Goal: Navigation & Orientation: Find specific page/section

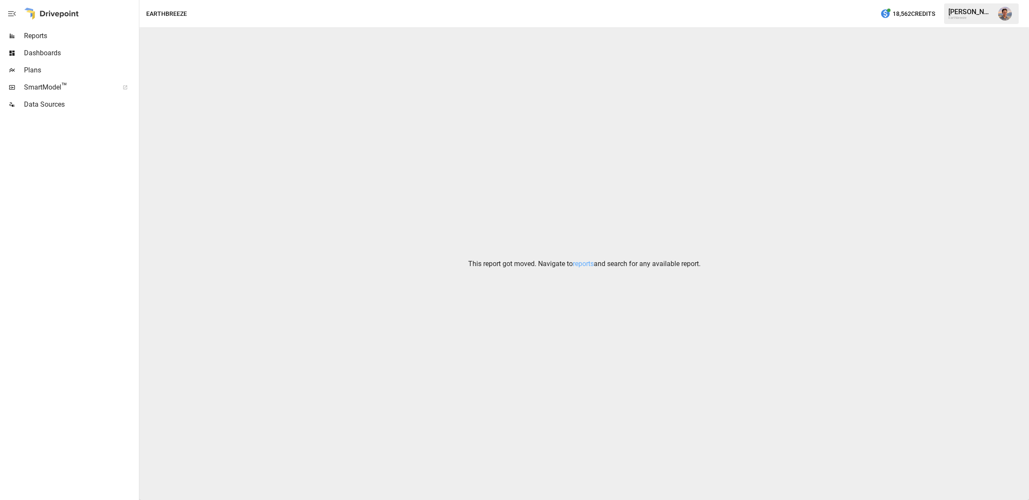
click at [127, 88] on icon at bounding box center [125, 87] width 5 height 5
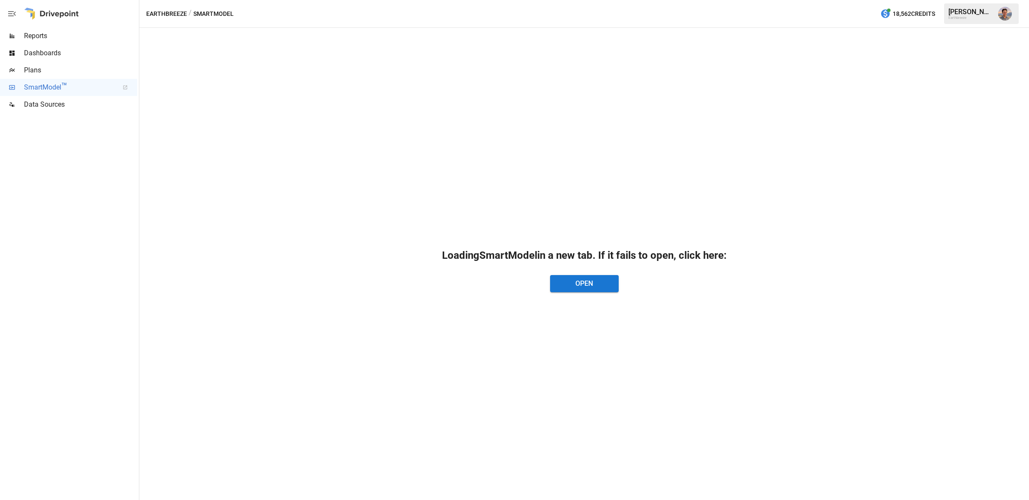
click at [54, 53] on span "Dashboards" at bounding box center [80, 53] width 113 height 10
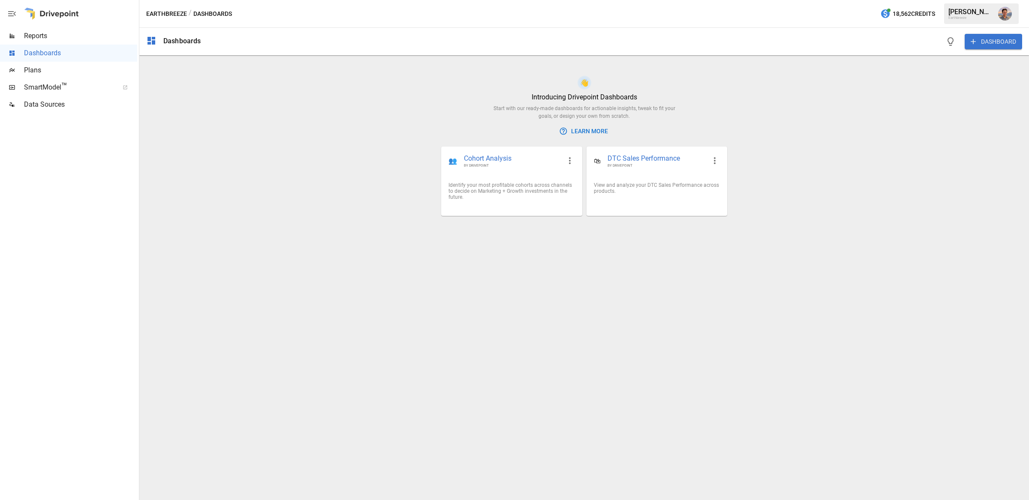
click at [45, 72] on span "Plans" at bounding box center [80, 70] width 113 height 10
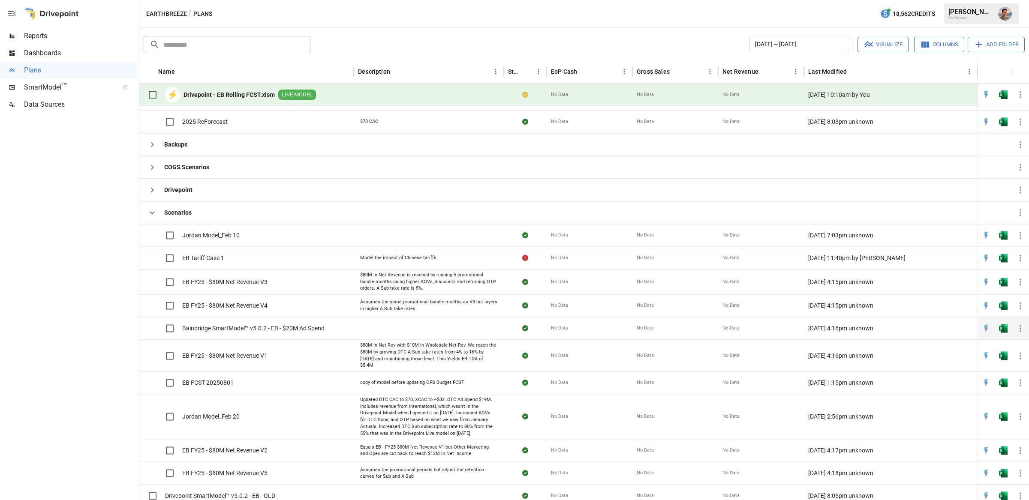
scroll to position [222, 0]
